Goal: Information Seeking & Learning: Learn about a topic

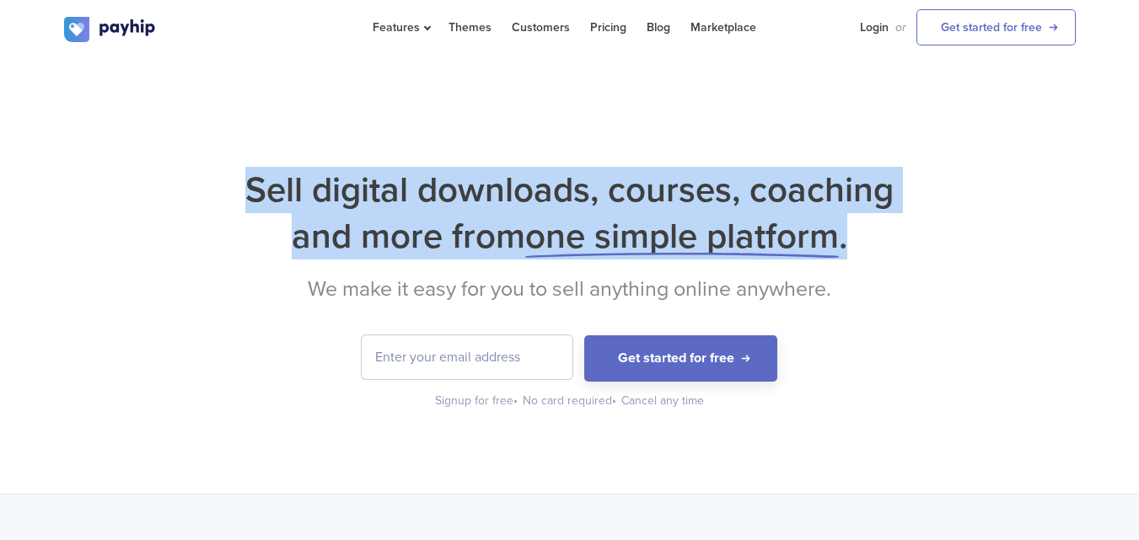
drag, startPoint x: 233, startPoint y: 175, endPoint x: 883, endPoint y: 239, distance: 653.2
click at [883, 239] on h1 "Sell digital downloads, courses, coaching and more from one simple platform ." at bounding box center [570, 213] width 1012 height 93
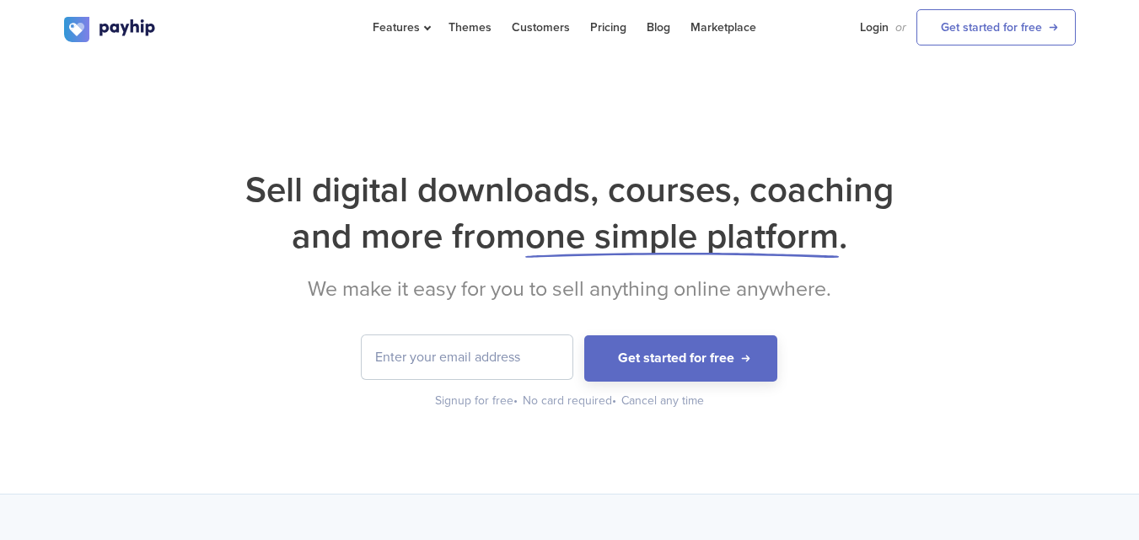
click at [883, 239] on h1 "Sell digital downloads, courses, coaching and more from one simple platform ." at bounding box center [570, 213] width 1012 height 93
click at [811, 164] on div "Sell digital downloads, courses, coaching and more from one simple platform . W…" at bounding box center [569, 275] width 1139 height 437
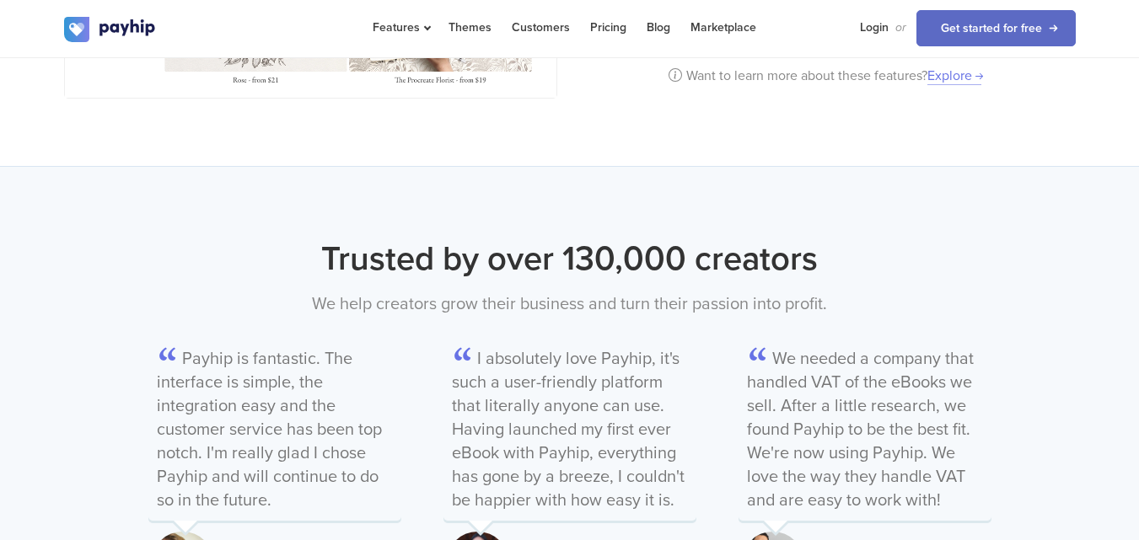
scroll to position [1771, 0]
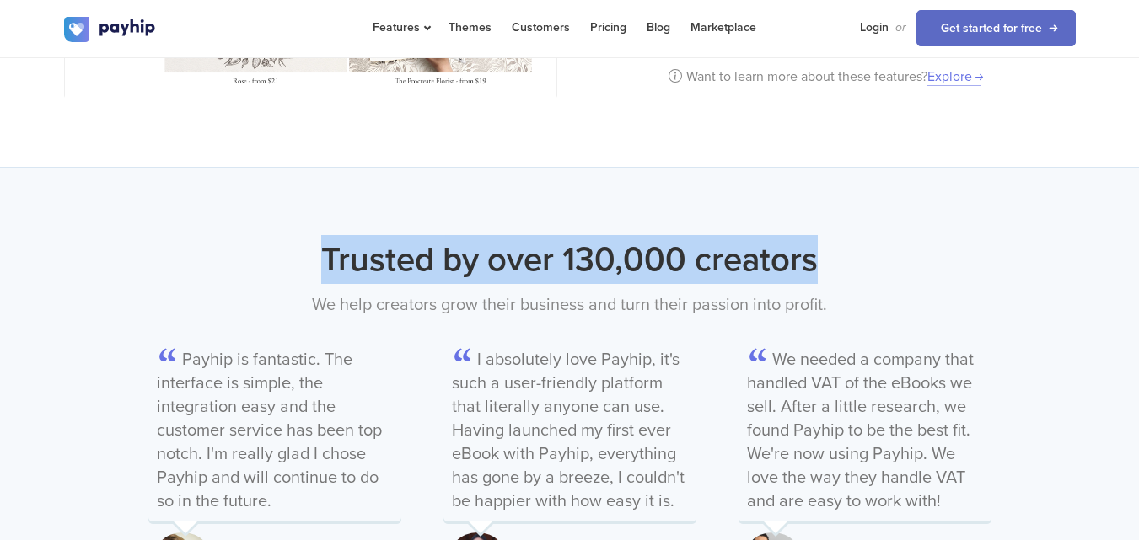
drag, startPoint x: 364, startPoint y: 225, endPoint x: 994, endPoint y: 202, distance: 630.3
click at [994, 202] on div "Trusted by over 130,000 creators We help creators grow their business and turn …" at bounding box center [569, 417] width 1139 height 498
click at [767, 242] on h2 "Trusted by over 130,000 creators" at bounding box center [570, 259] width 1012 height 49
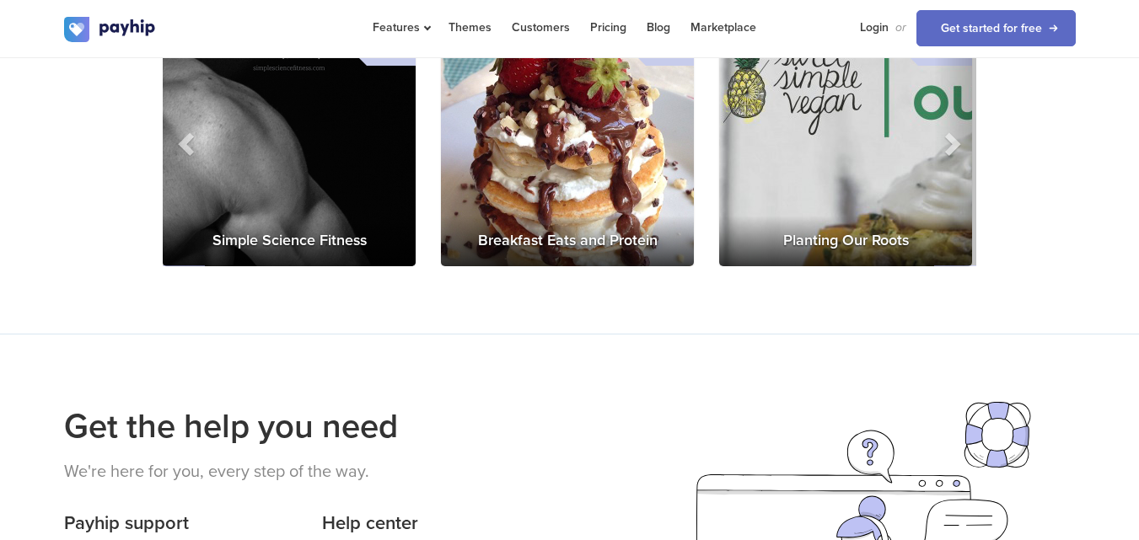
scroll to position [2445, 0]
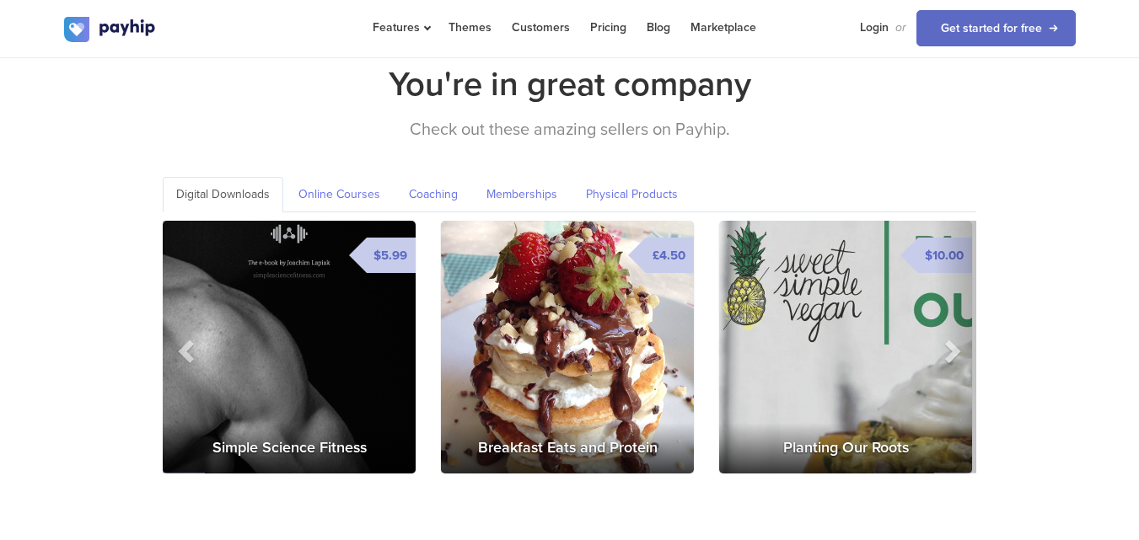
click at [569, 386] on img at bounding box center [567, 347] width 253 height 253
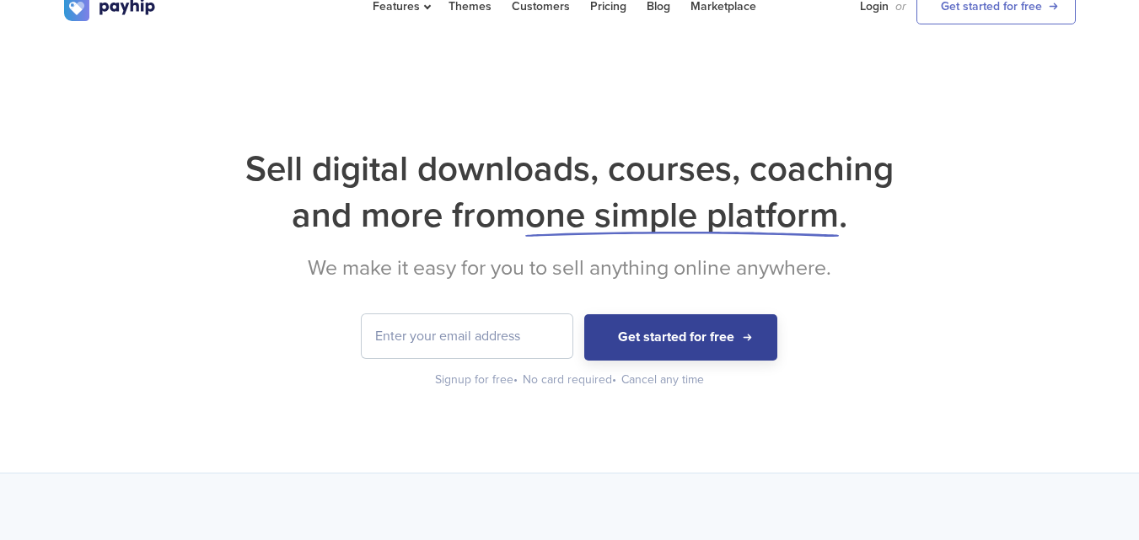
scroll to position [0, 0]
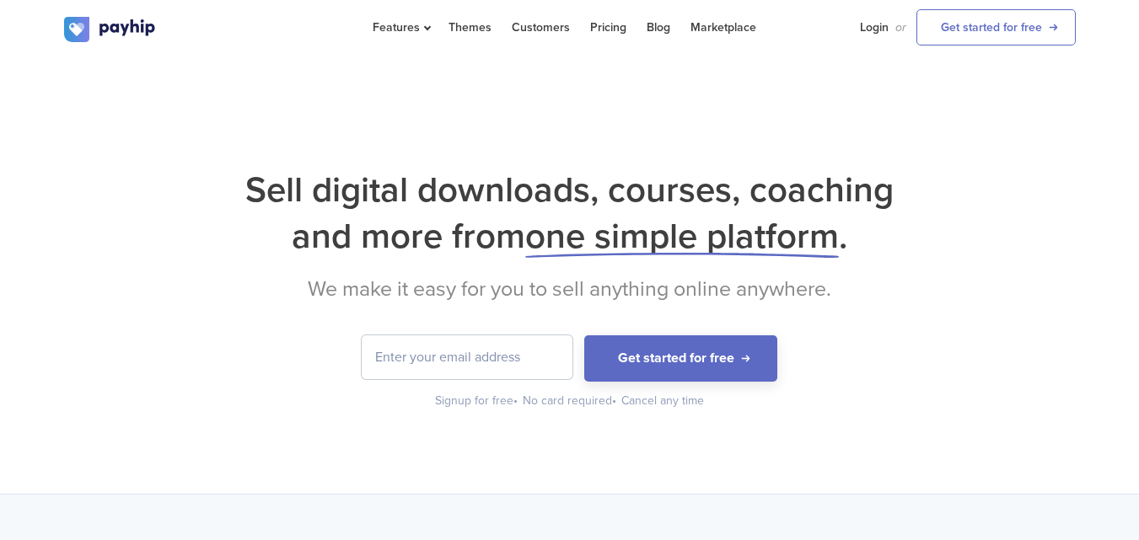
click at [454, 347] on input "email" at bounding box center [467, 358] width 211 height 44
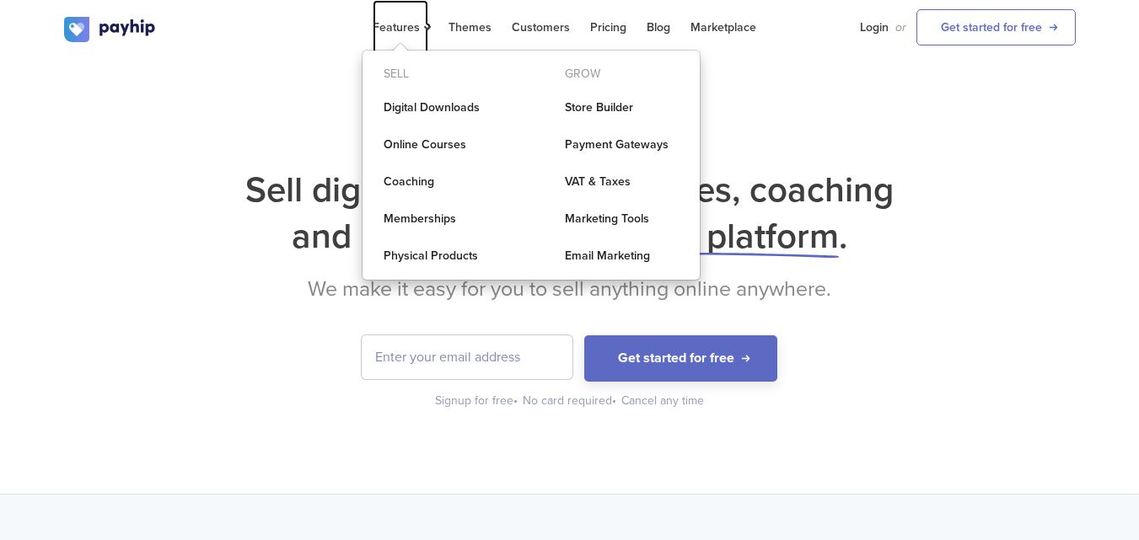
click at [398, 30] on span "Features" at bounding box center [401, 27] width 56 height 14
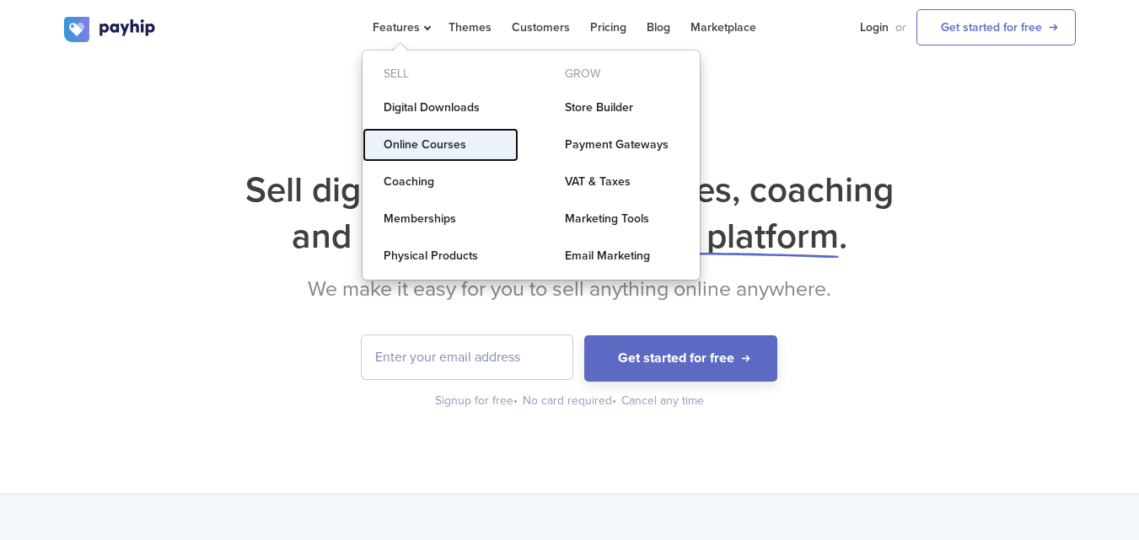
click at [439, 144] on link "Online Courses" at bounding box center [441, 145] width 156 height 34
